Goal: Transaction & Acquisition: Purchase product/service

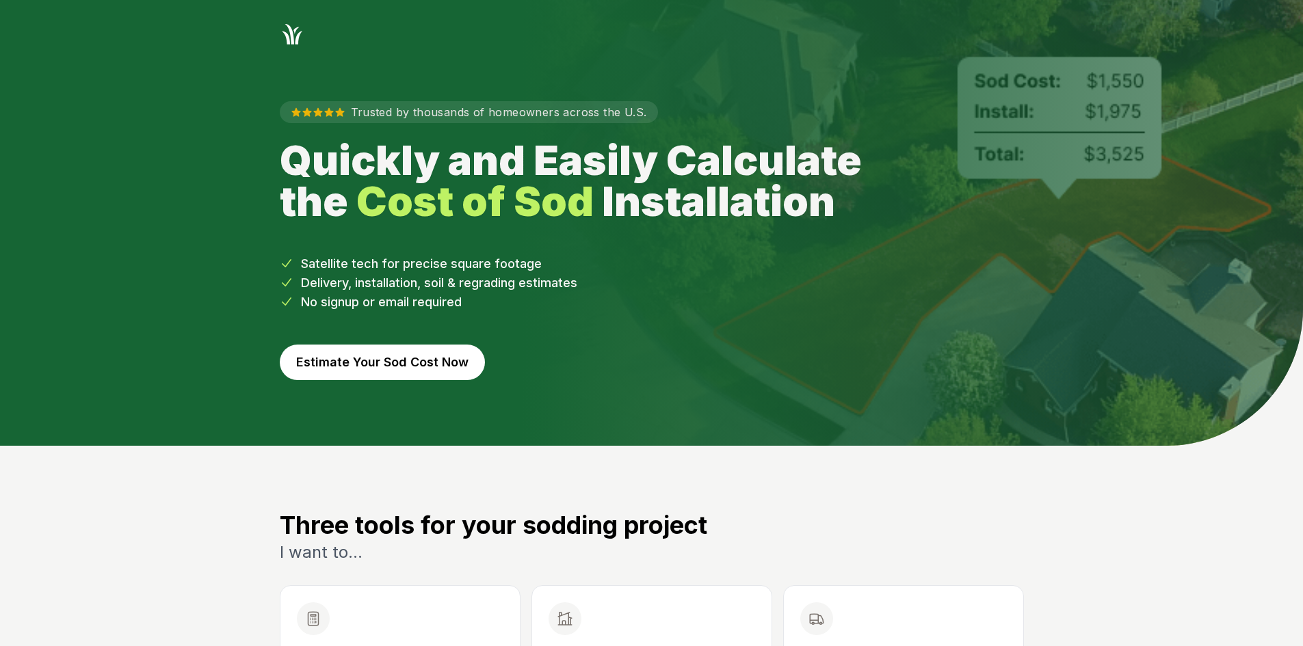
click at [438, 355] on button "Estimate Your Sod Cost Now" at bounding box center [382, 363] width 205 height 36
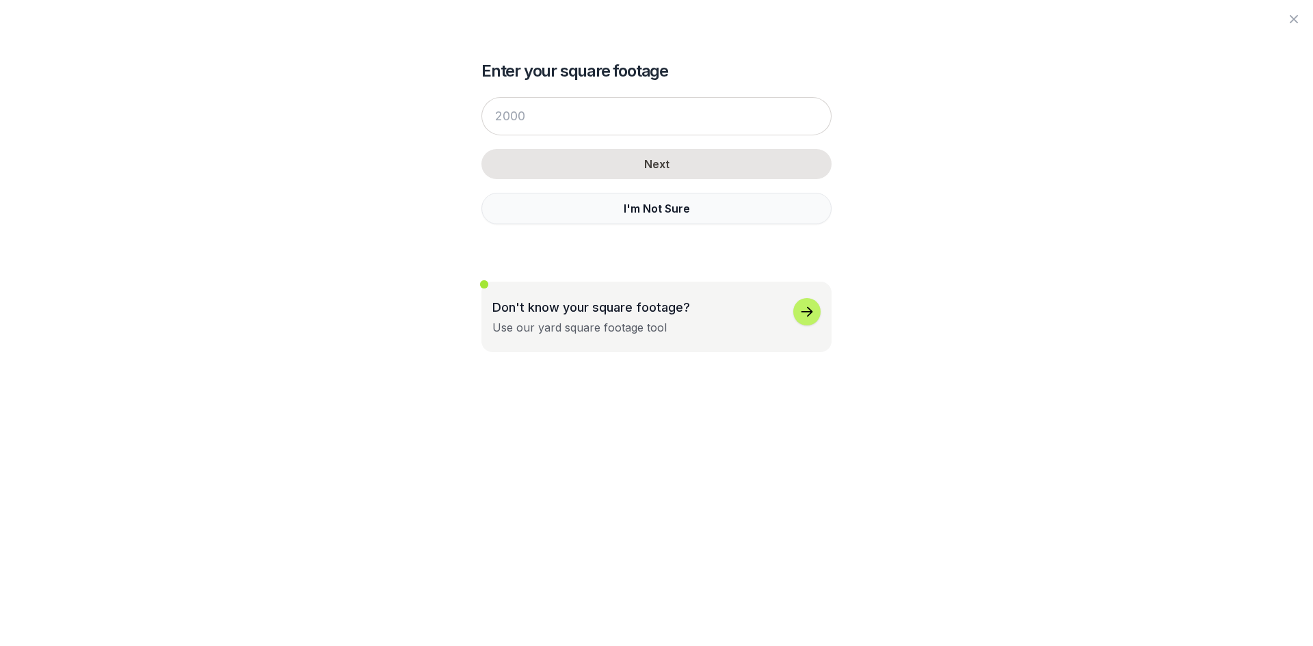
click at [516, 214] on button "I'm Not Sure" at bounding box center [656, 208] width 350 height 31
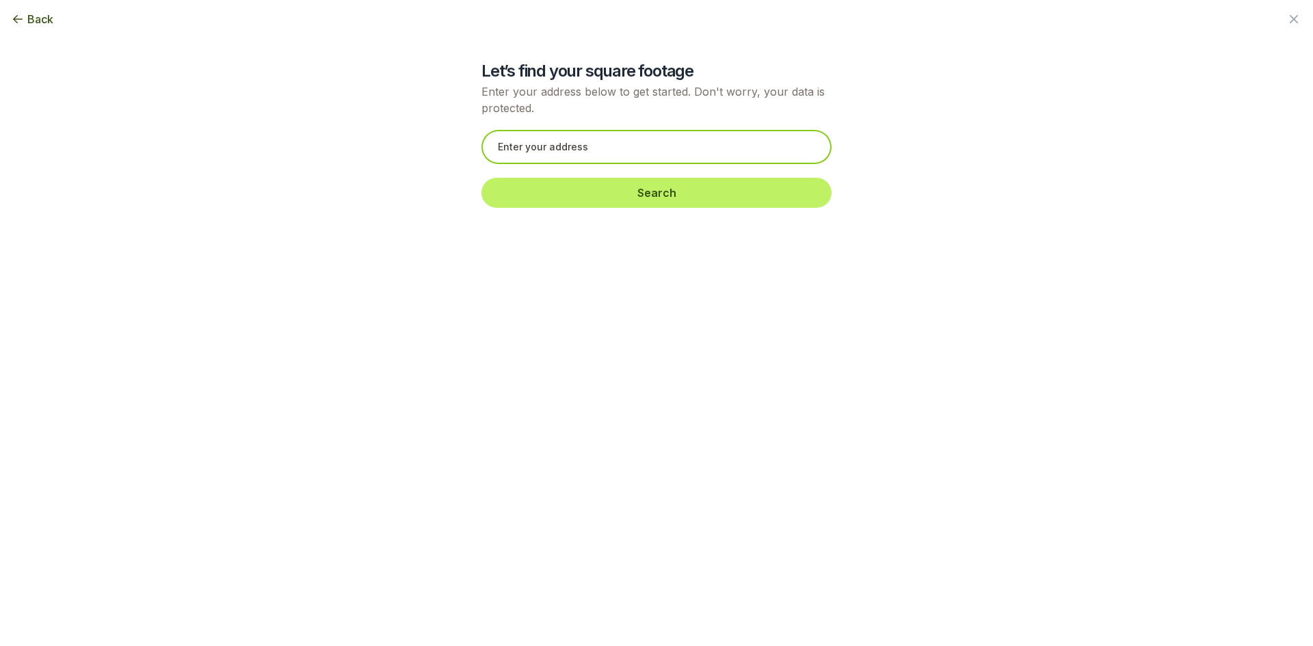
click at [552, 146] on input "text" at bounding box center [656, 147] width 350 height 34
paste input "[STREET_ADDRESS]"
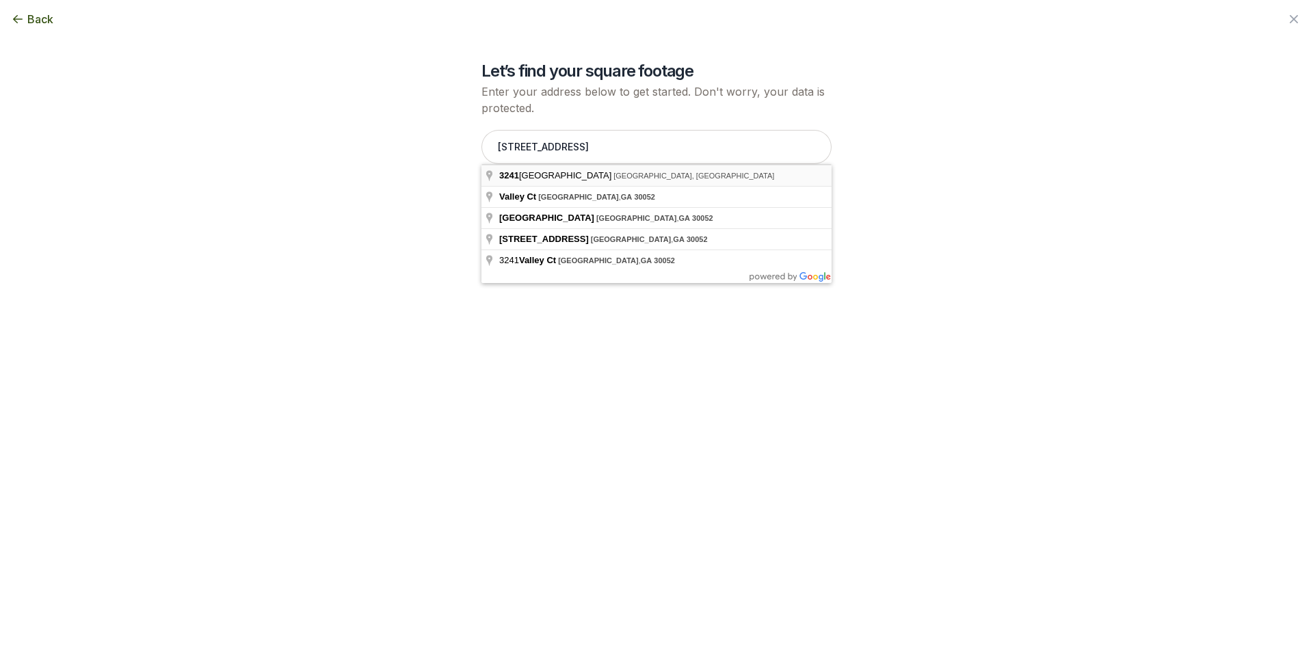
type input "[STREET_ADDRESS]"
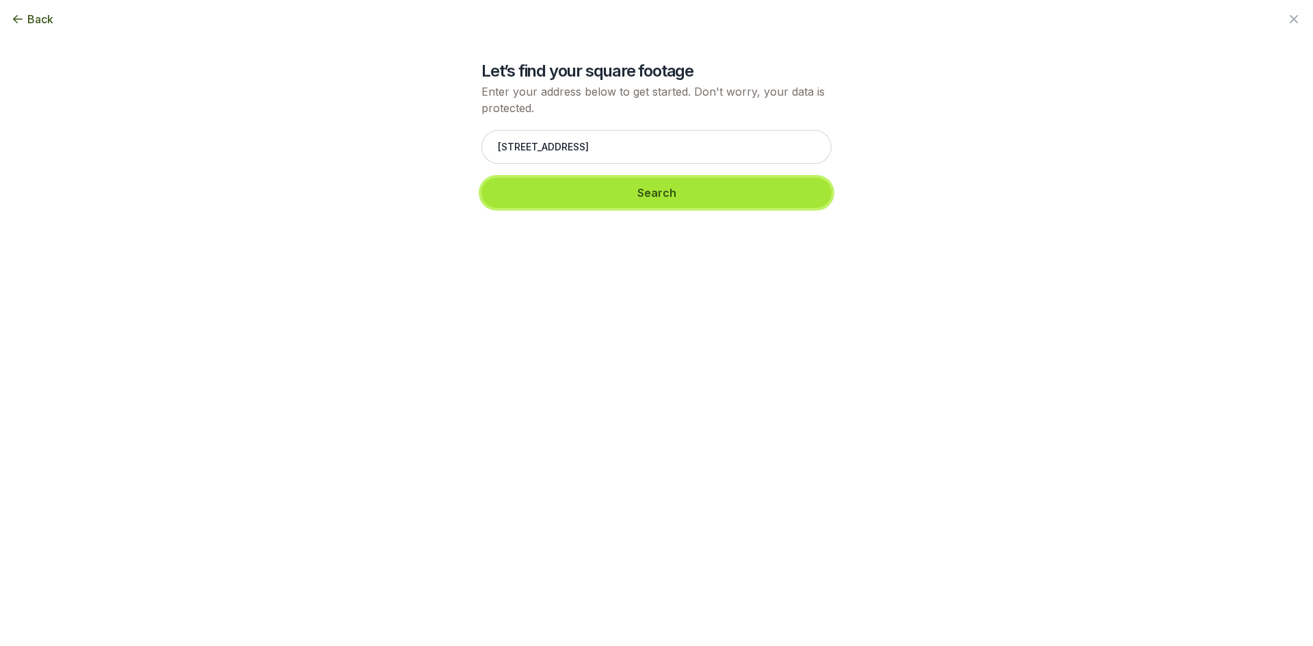
click at [537, 194] on button "Search" at bounding box center [656, 193] width 350 height 30
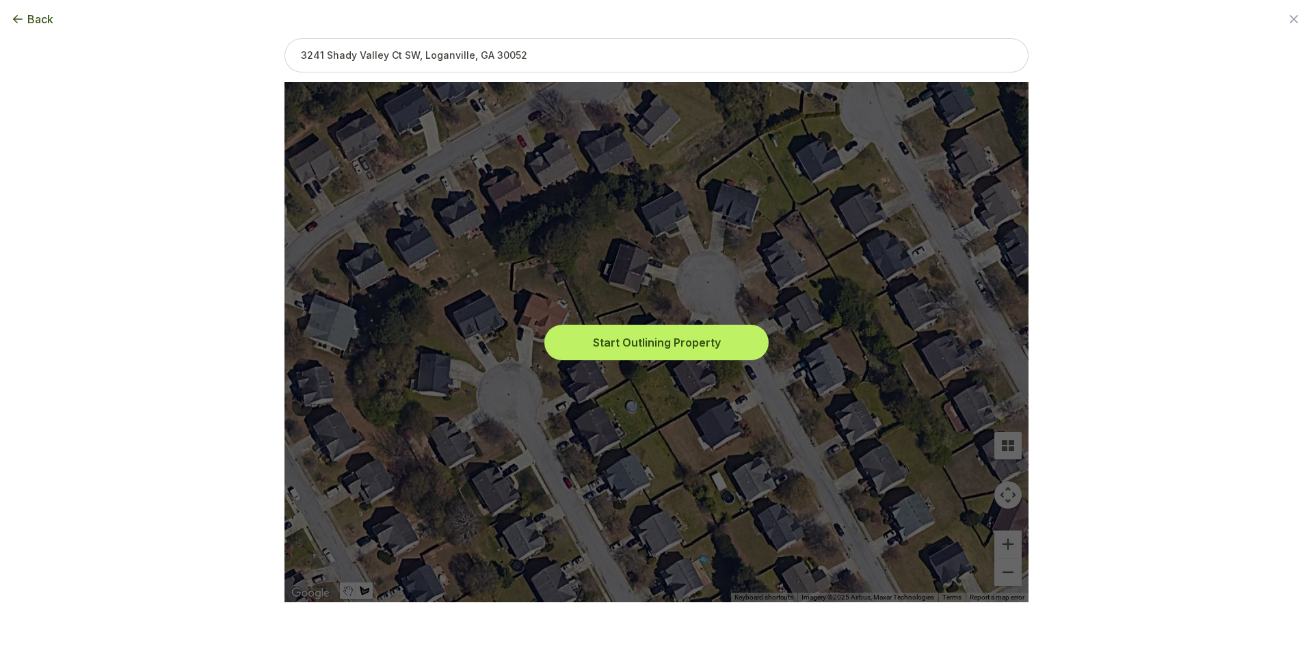
click at [579, 340] on button "Start Outlining Property" at bounding box center [656, 343] width 219 height 30
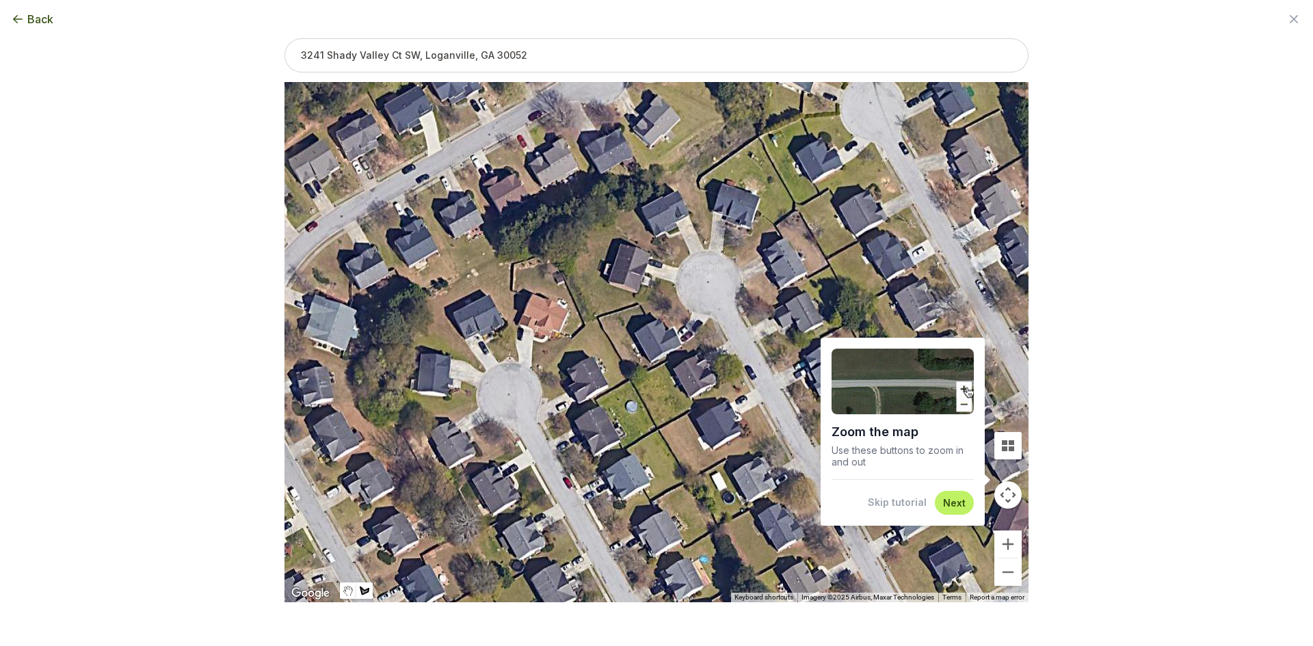
click at [895, 509] on button "Skip tutorial" at bounding box center [897, 503] width 59 height 14
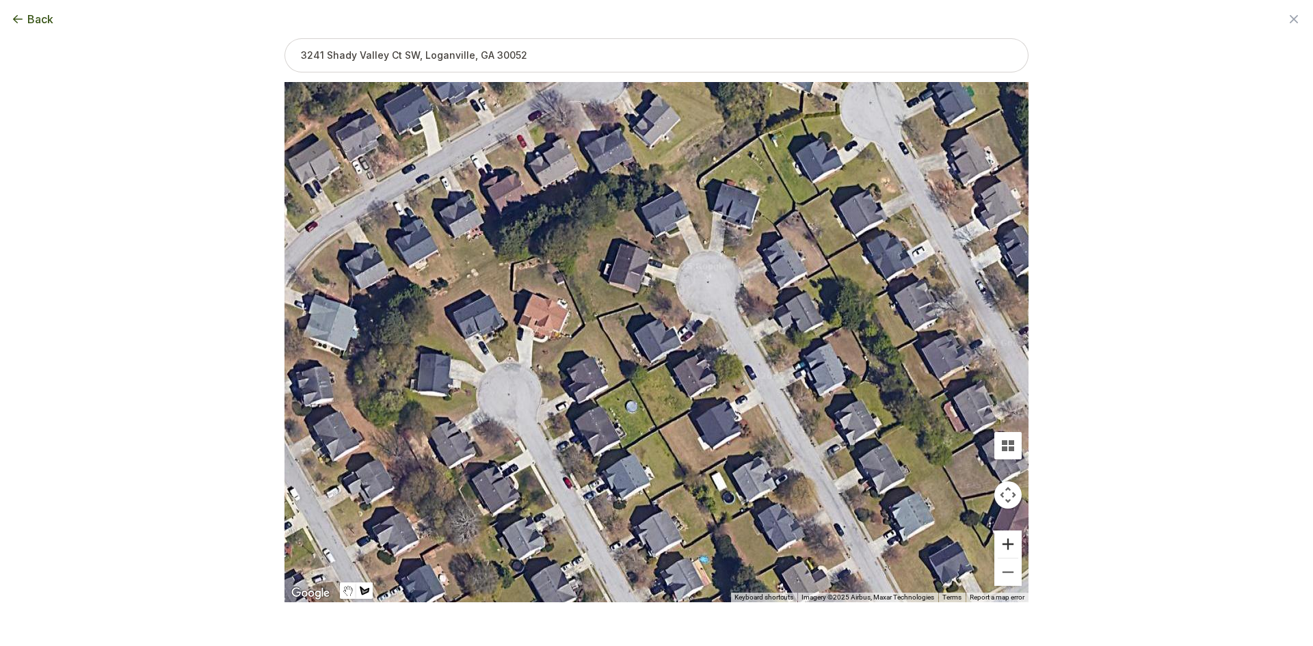
click at [996, 542] on button "Zoom in" at bounding box center [1007, 544] width 27 height 27
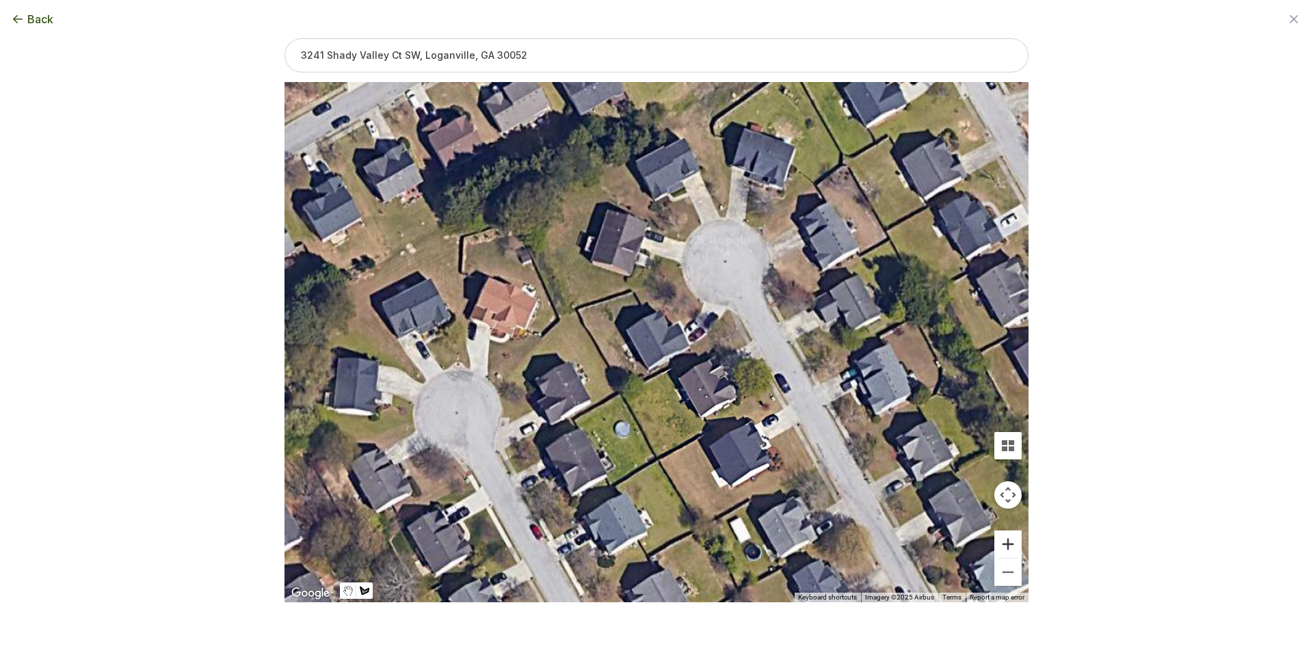
click at [996, 542] on button "Zoom in" at bounding box center [1007, 544] width 27 height 27
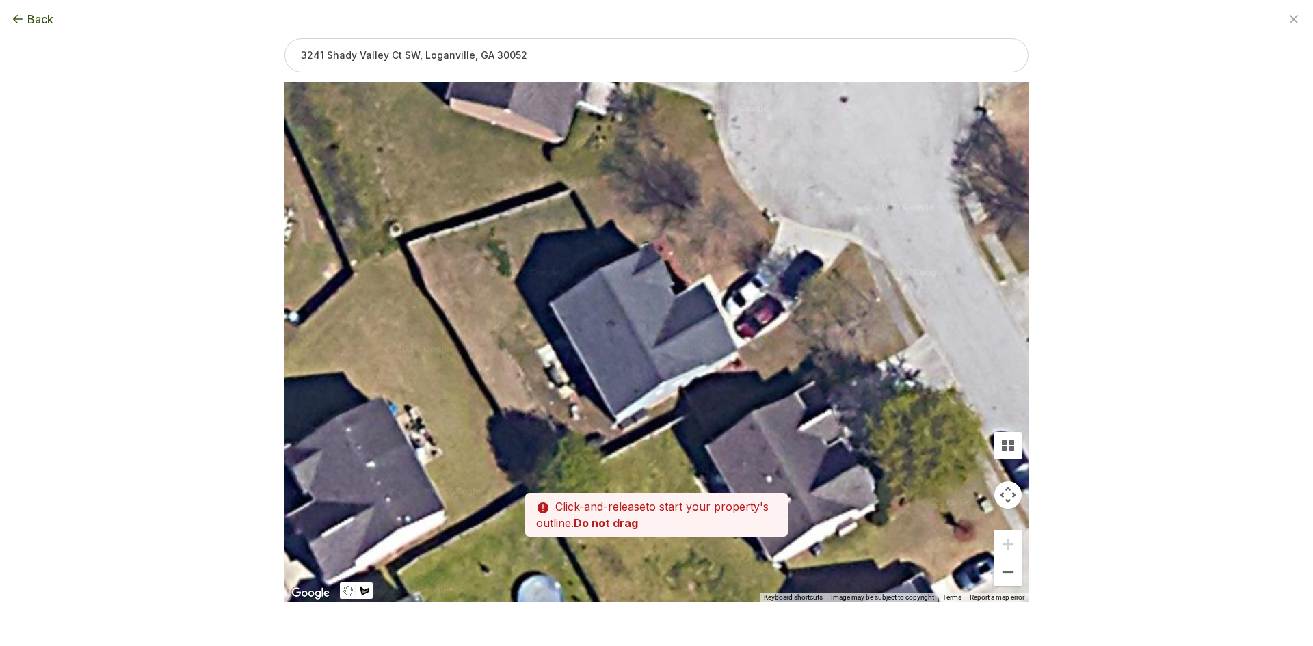
drag, startPoint x: 780, startPoint y: 455, endPoint x: 758, endPoint y: 457, distance: 22.7
click at [758, 457] on div at bounding box center [656, 343] width 744 height 520
click at [607, 263] on div at bounding box center [656, 343] width 744 height 520
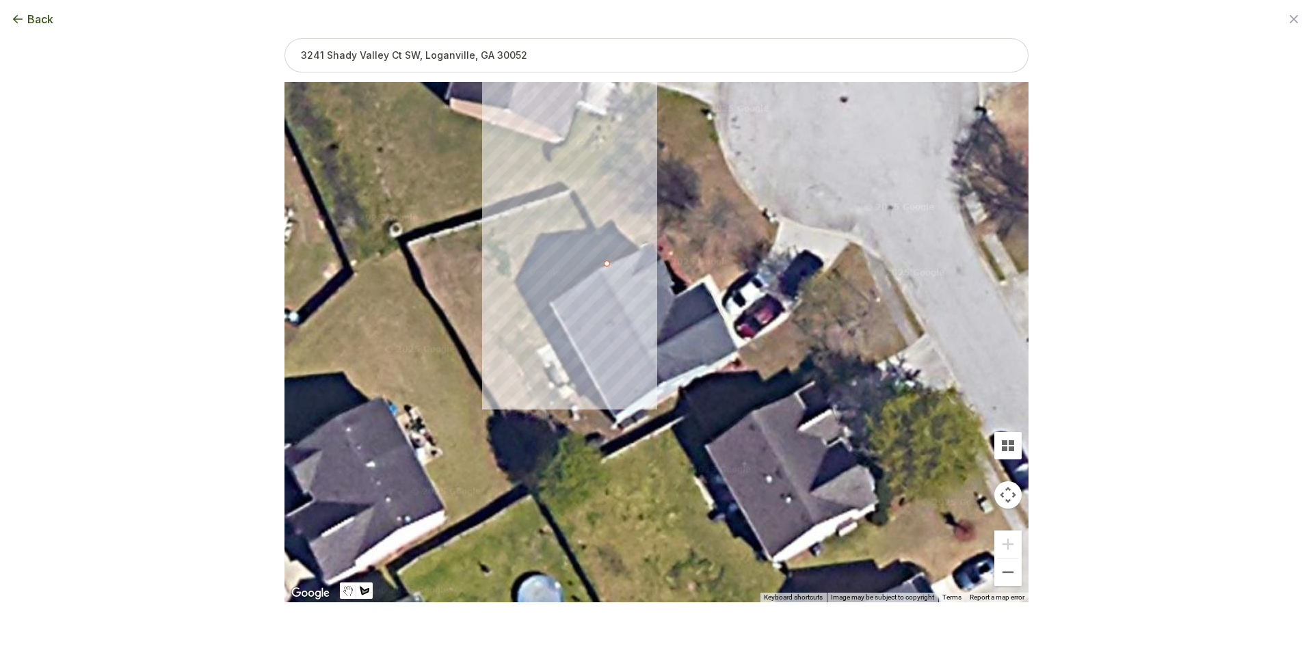
click at [572, 195] on div at bounding box center [656, 343] width 744 height 520
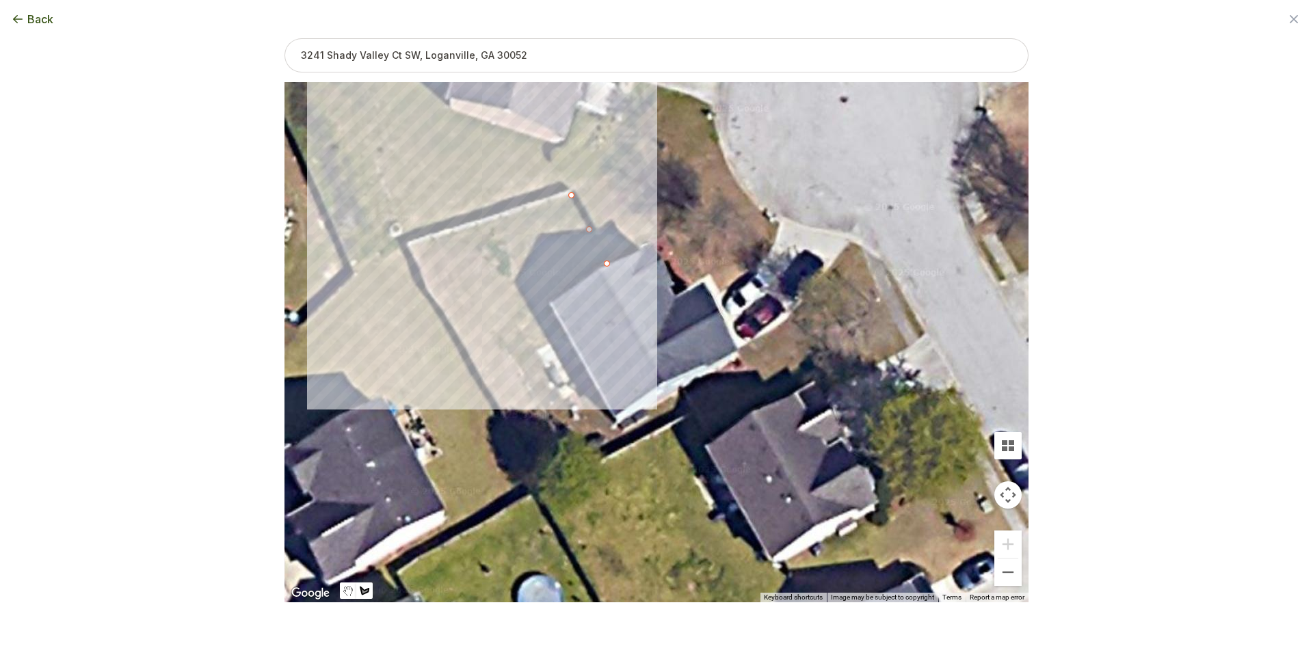
click at [410, 244] on div at bounding box center [656, 343] width 744 height 520
click at [430, 290] on div at bounding box center [656, 343] width 744 height 520
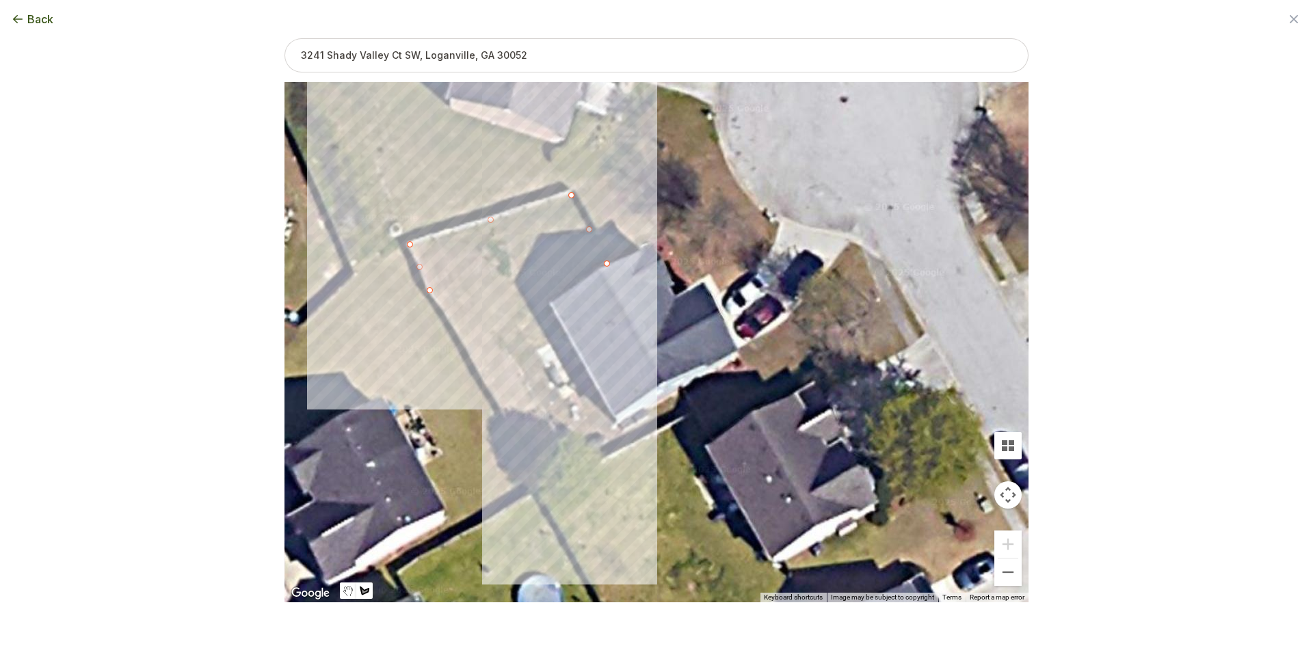
click at [507, 415] on div at bounding box center [656, 343] width 744 height 520
click at [544, 484] on div at bounding box center [656, 343] width 744 height 520
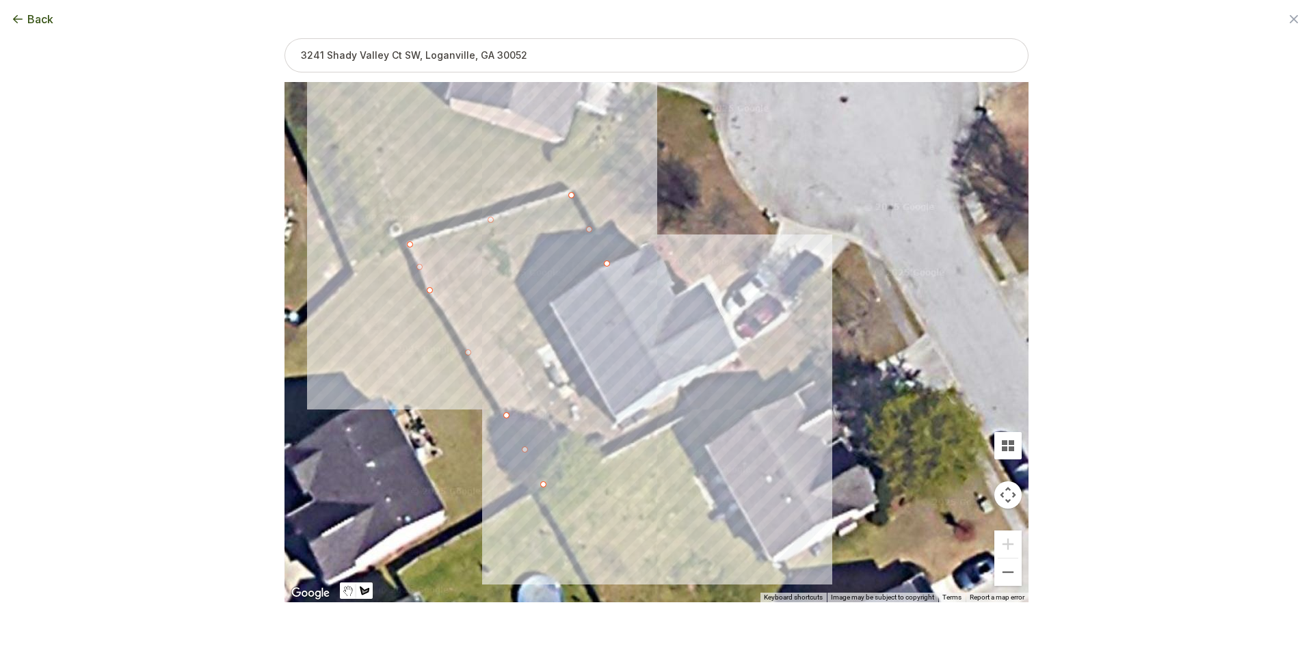
click at [693, 410] on div at bounding box center [656, 343] width 744 height 520
click at [680, 393] on div at bounding box center [656, 343] width 744 height 520
click at [608, 430] on div at bounding box center [656, 343] width 744 height 520
click at [565, 398] on div at bounding box center [656, 343] width 744 height 520
click at [535, 350] on div at bounding box center [656, 343] width 744 height 520
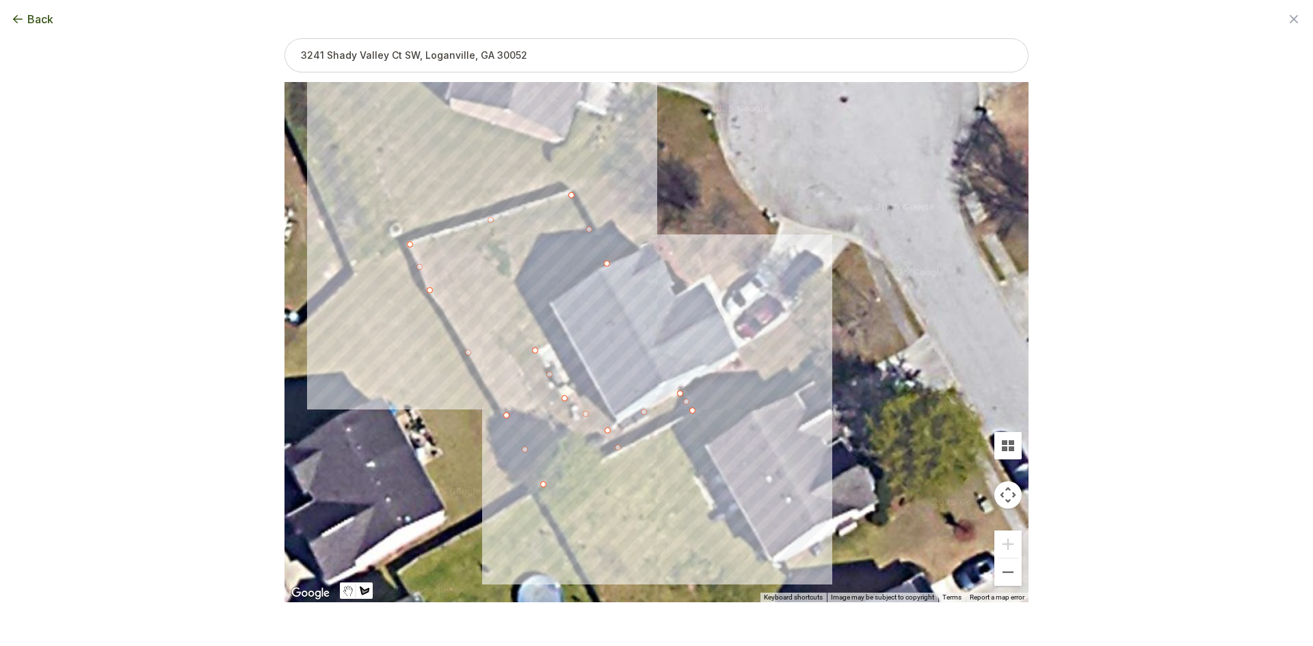
click at [566, 333] on div at bounding box center [656, 343] width 744 height 520
click at [546, 302] on div at bounding box center [656, 343] width 744 height 520
click at [605, 265] on div at bounding box center [656, 343] width 744 height 520
click at [580, 624] on button "Select another area" at bounding box center [563, 624] width 98 height 14
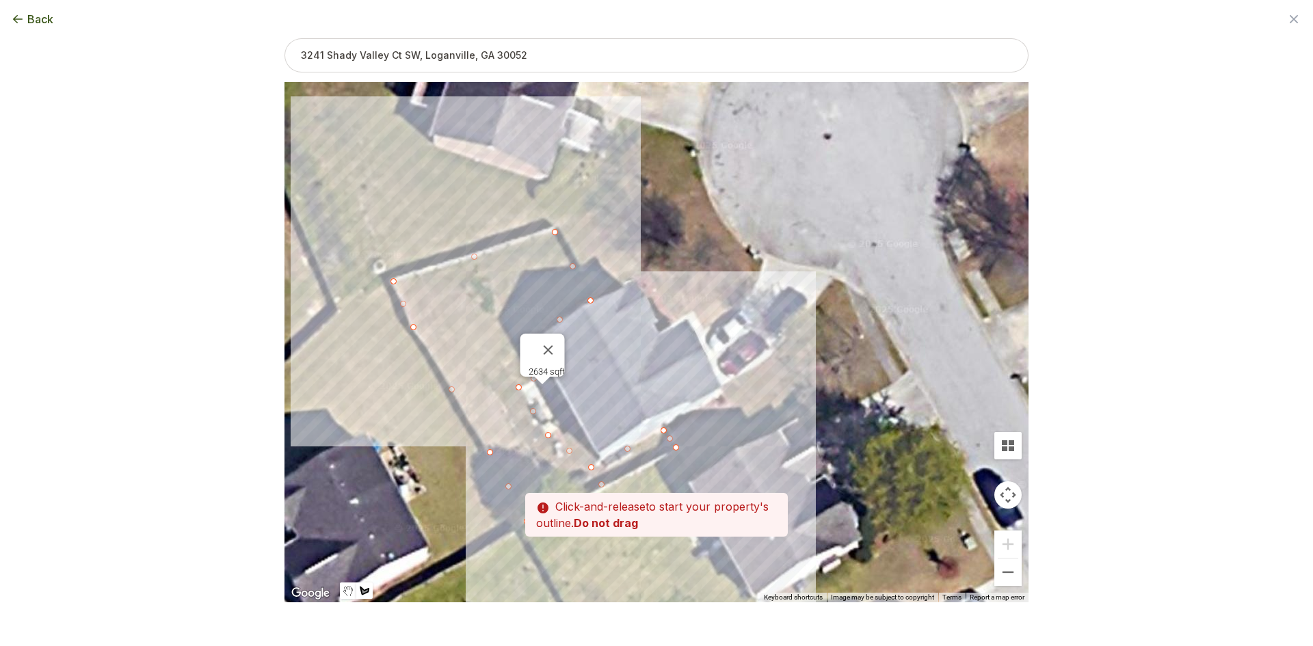
drag, startPoint x: 617, startPoint y: 371, endPoint x: 579, endPoint y: 440, distance: 79.0
click at [579, 440] on div at bounding box center [656, 343] width 744 height 520
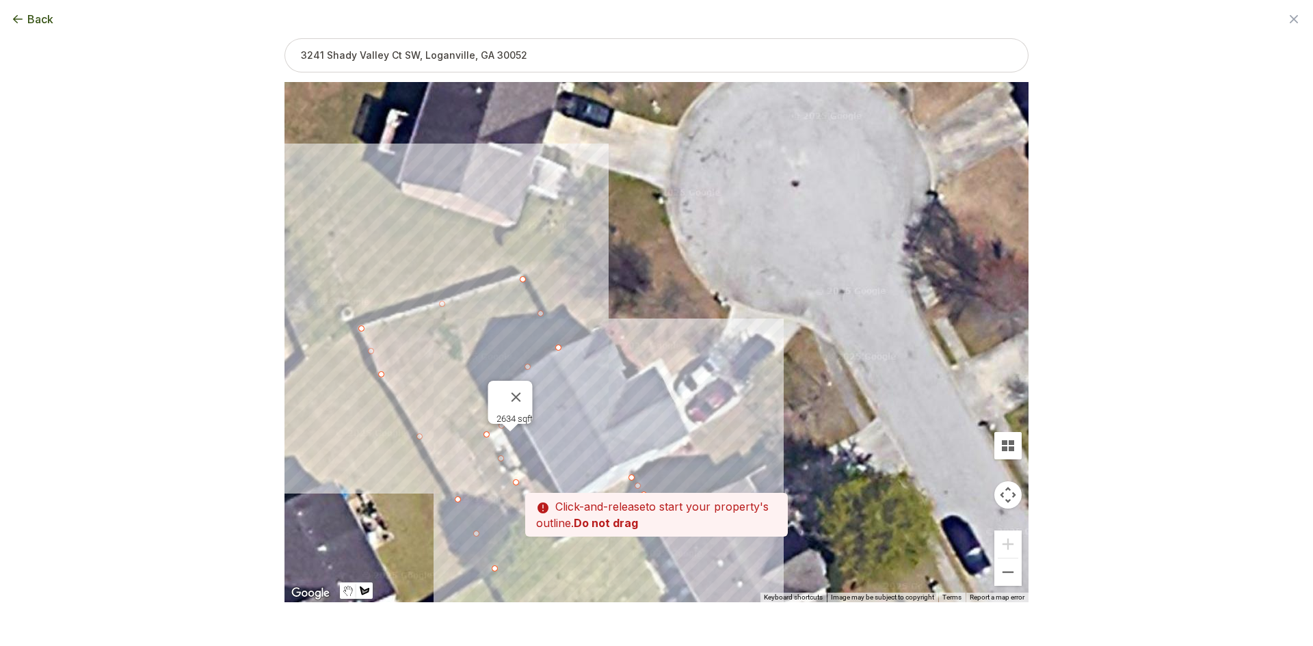
click at [562, 345] on div at bounding box center [656, 343] width 744 height 520
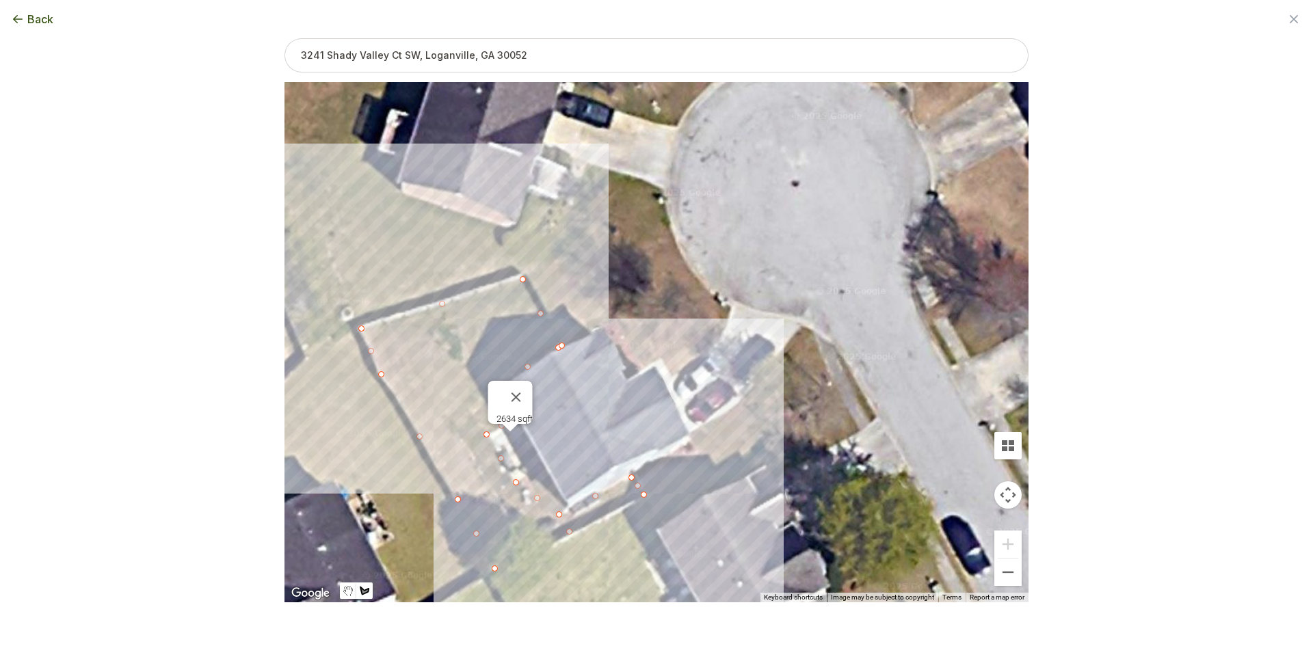
click at [524, 274] on div at bounding box center [656, 343] width 744 height 520
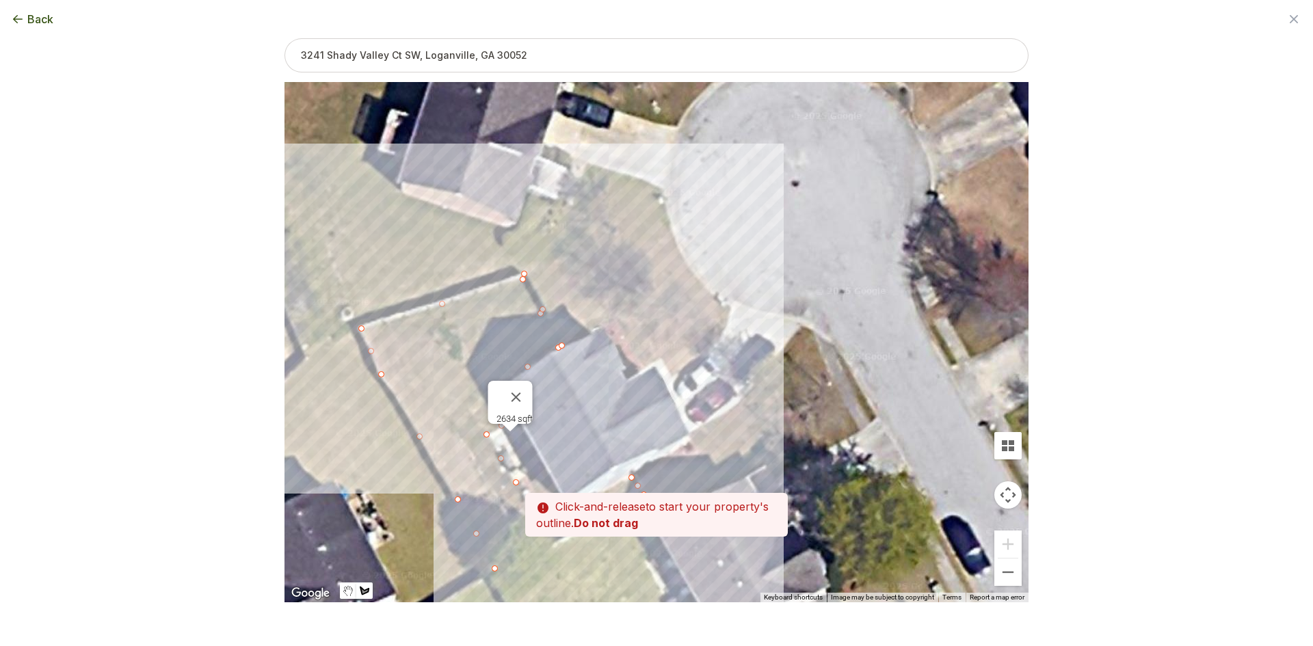
click at [670, 227] on div at bounding box center [656, 343] width 744 height 520
click at [682, 258] on div at bounding box center [656, 343] width 744 height 520
click at [701, 282] on div at bounding box center [656, 343] width 744 height 520
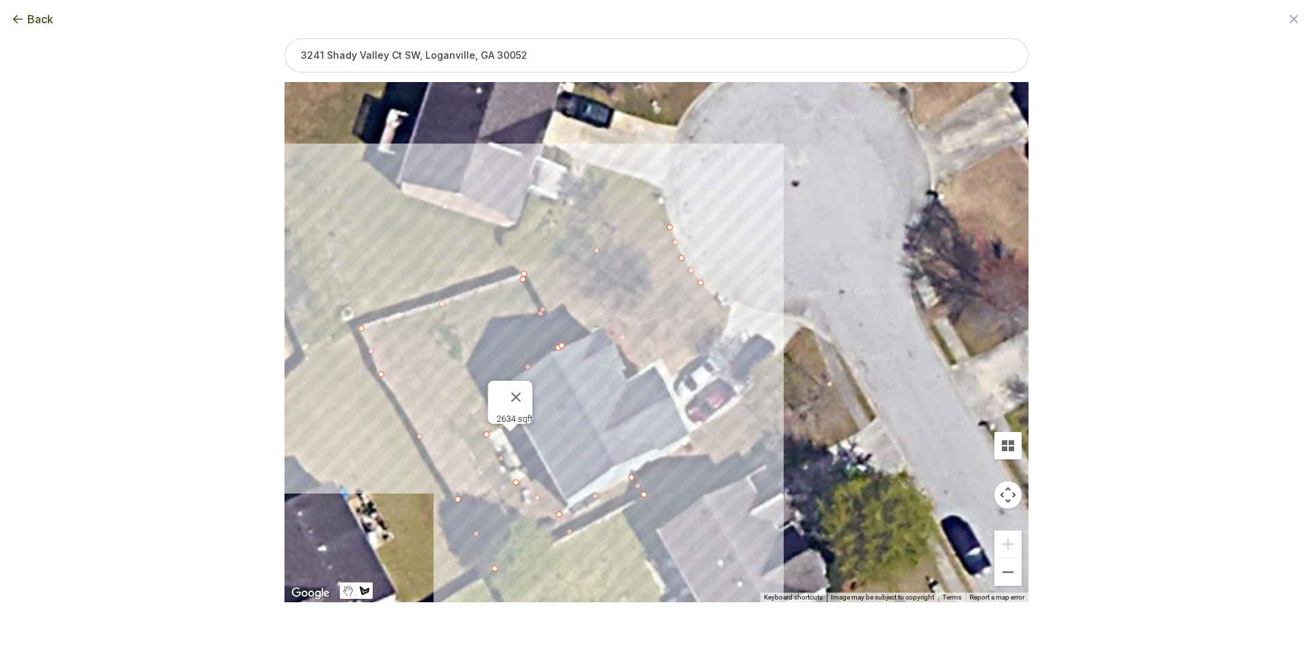
click at [732, 306] on div at bounding box center [656, 343] width 744 height 520
click at [725, 332] on div at bounding box center [656, 343] width 744 height 520
click at [709, 356] on div at bounding box center [656, 343] width 744 height 520
click at [672, 377] on div at bounding box center [656, 343] width 744 height 520
click at [659, 358] on div at bounding box center [656, 343] width 744 height 520
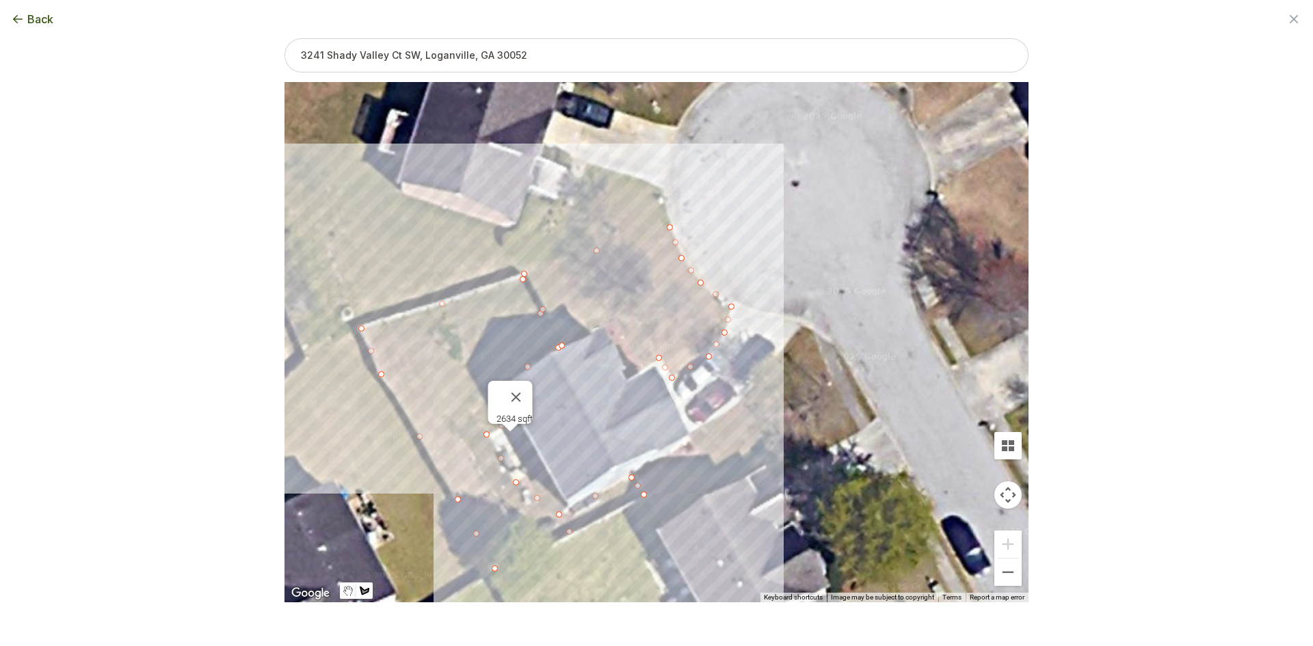
click at [637, 371] on div at bounding box center [656, 343] width 744 height 520
click at [615, 319] on div at bounding box center [656, 343] width 744 height 520
click at [563, 345] on div at bounding box center [656, 343] width 744 height 520
click at [583, 623] on button "Select another area" at bounding box center [563, 624] width 98 height 14
click at [634, 475] on div at bounding box center [656, 343] width 744 height 520
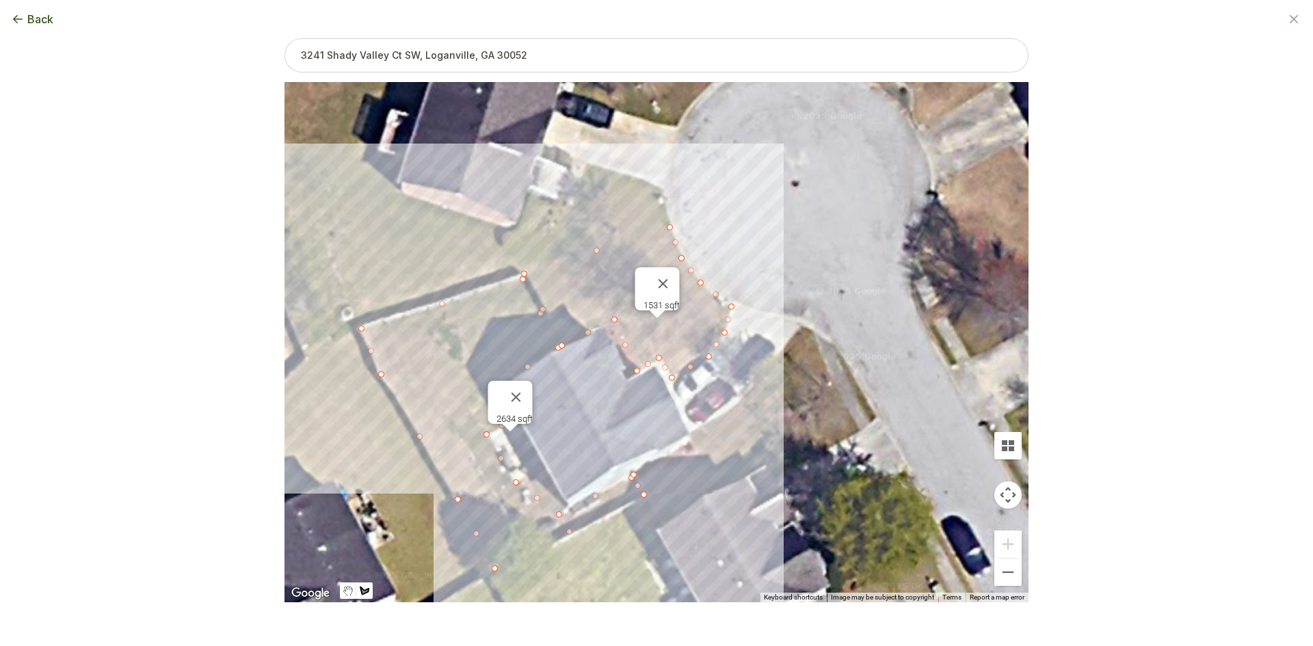
click at [648, 493] on div at bounding box center [656, 343] width 744 height 520
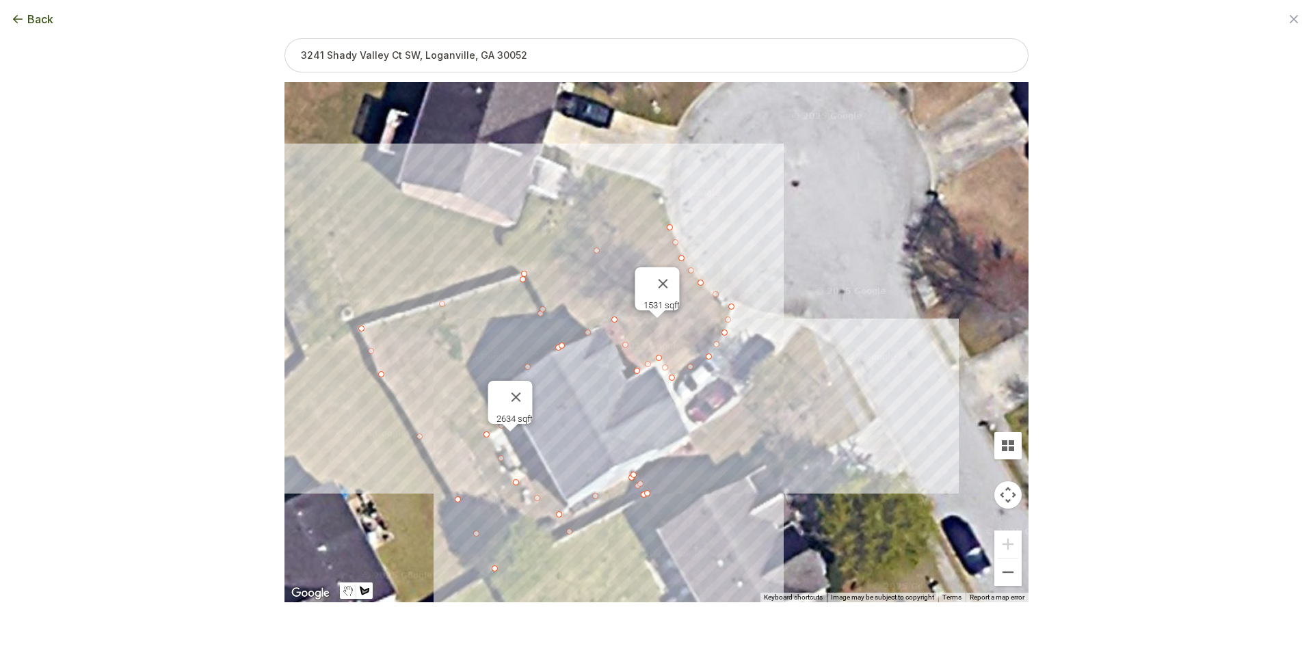
click at [830, 382] on div at bounding box center [656, 343] width 744 height 520
click at [814, 332] on div at bounding box center [656, 343] width 744 height 520
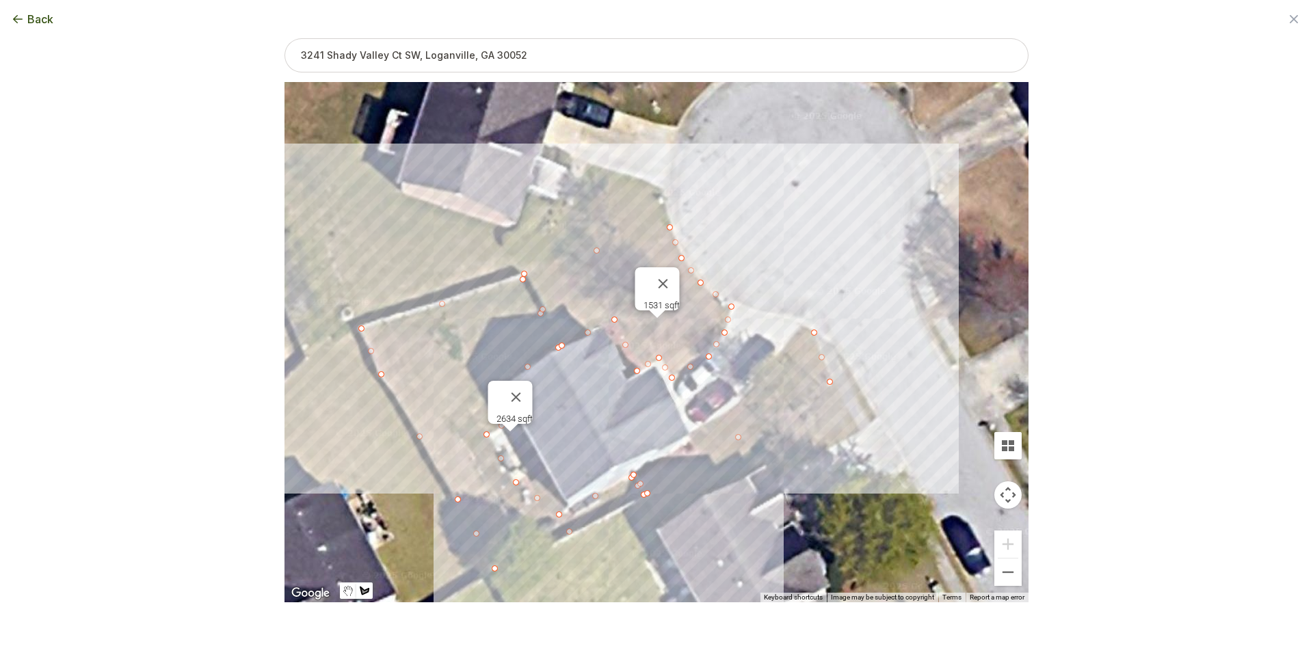
click at [803, 324] on div at bounding box center [656, 343] width 744 height 520
click at [743, 397] on div at bounding box center [656, 343] width 744 height 520
click at [722, 417] on div at bounding box center [656, 343] width 744 height 520
click at [690, 431] on div at bounding box center [656, 343] width 744 height 520
click at [696, 449] on div at bounding box center [656, 343] width 744 height 520
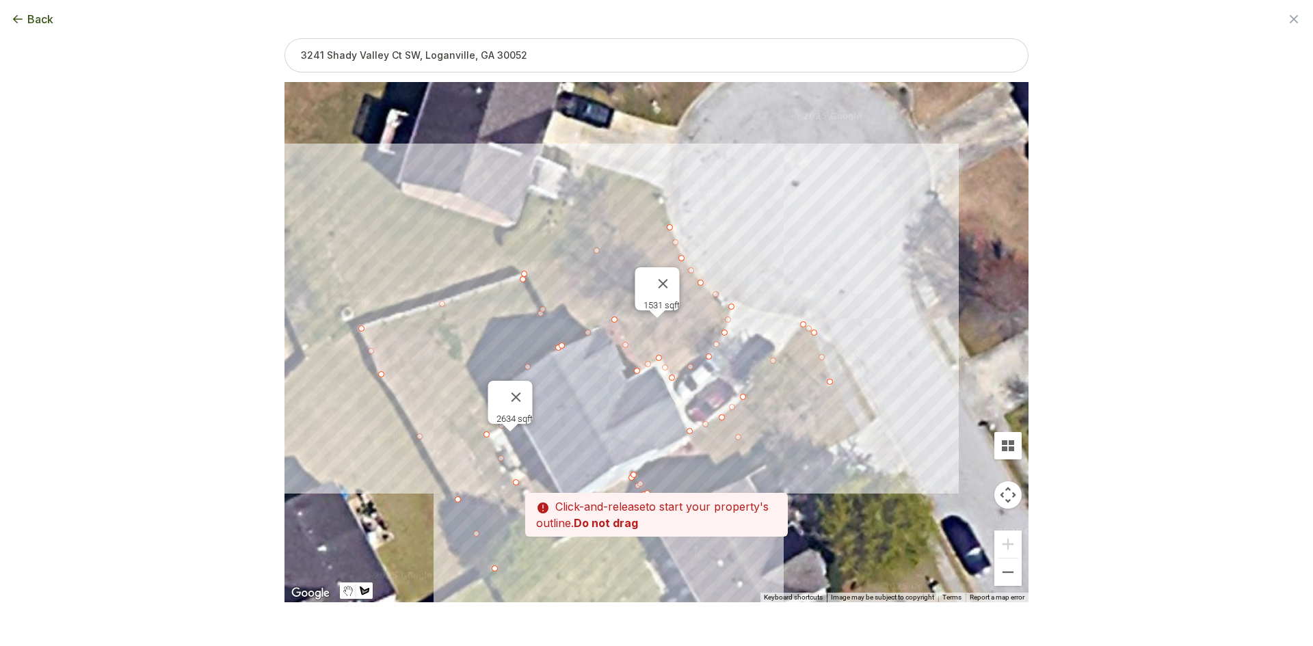
click at [697, 444] on div at bounding box center [656, 343] width 744 height 520
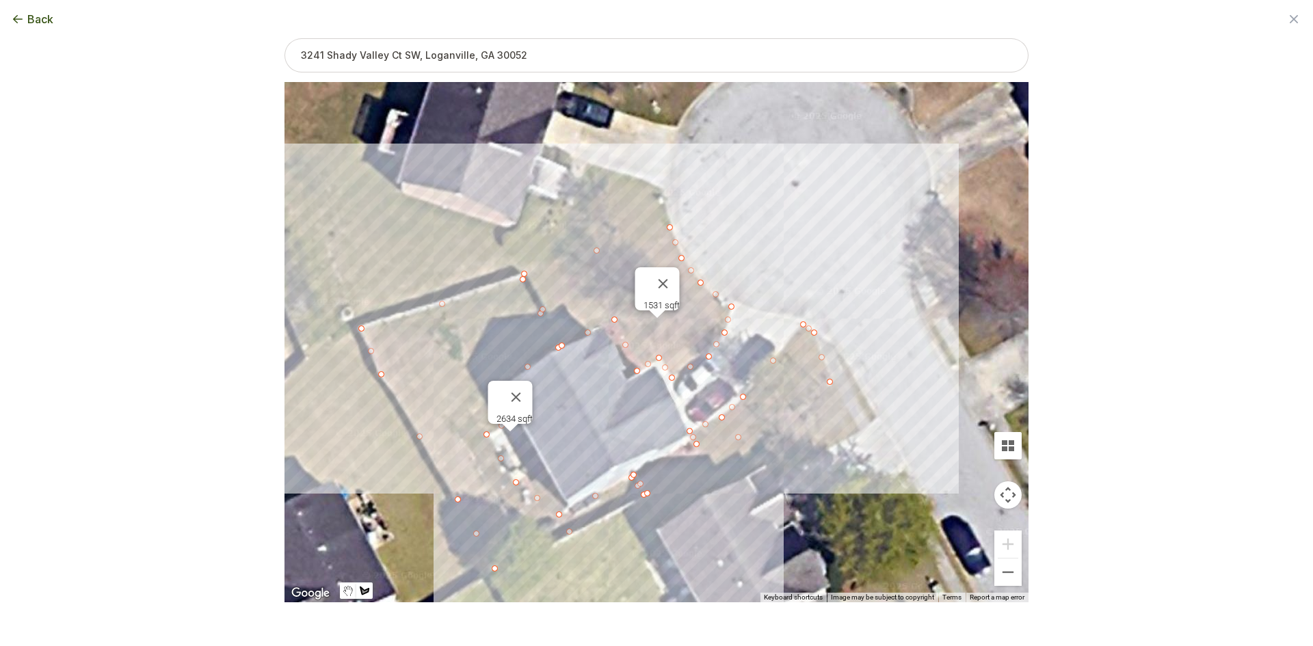
click at [632, 472] on div at bounding box center [656, 343] width 744 height 520
type input "4821"
drag, startPoint x: 616, startPoint y: 412, endPoint x: 622, endPoint y: 453, distance: 41.4
click at [622, 453] on div "2634 sqft 1531 sqft 656 sqft" at bounding box center [656, 342] width 744 height 520
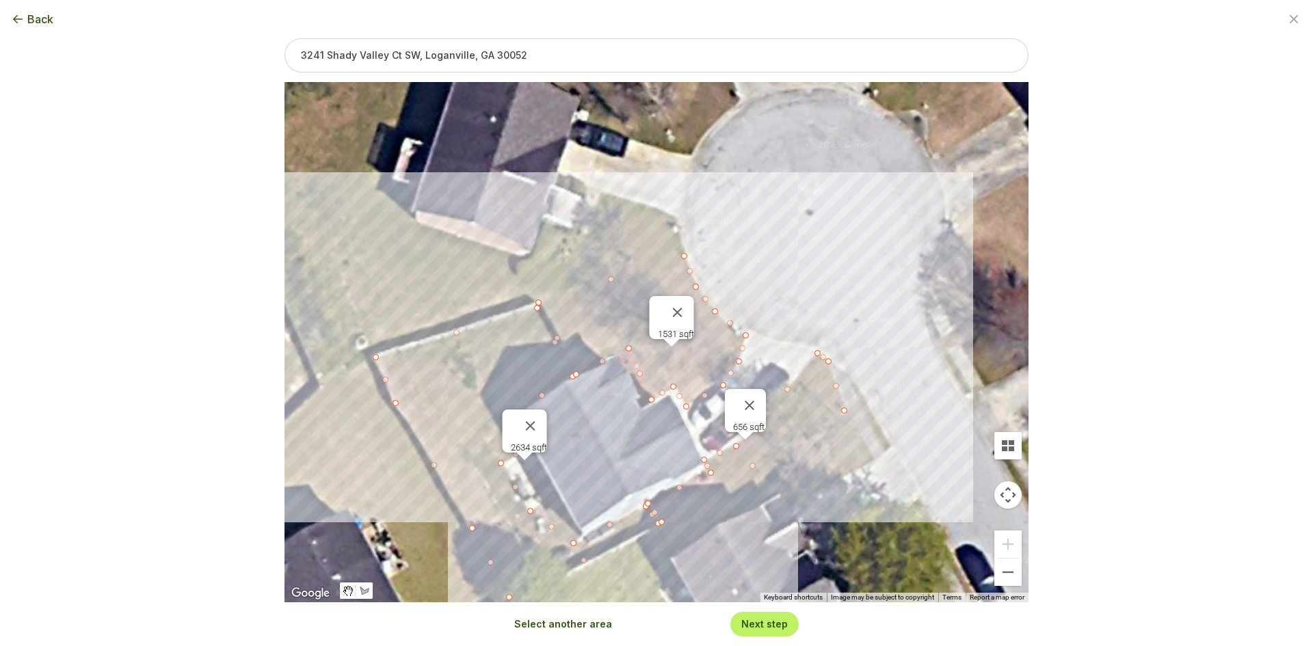
drag, startPoint x: 609, startPoint y: 423, endPoint x: 624, endPoint y: 454, distance: 34.9
click at [624, 454] on div "2634 sqft 1531 sqft 656 sqft" at bounding box center [656, 342] width 744 height 520
